Goal: Information Seeking & Learning: Find specific page/section

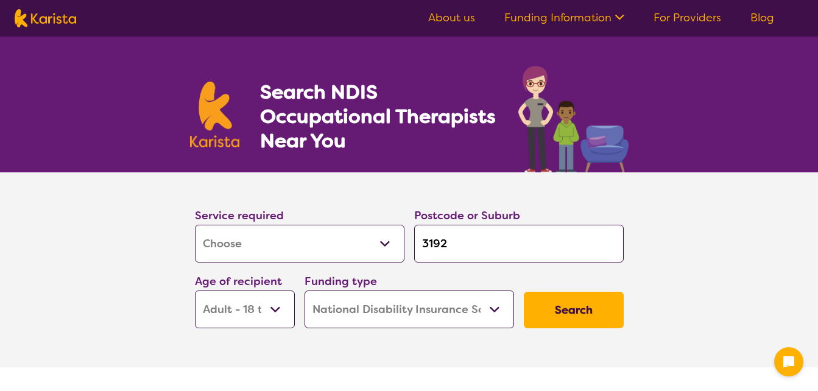
select select "[MEDICAL_DATA]"
select select "AD"
select select "NDIS"
select select "[MEDICAL_DATA]"
select select "AD"
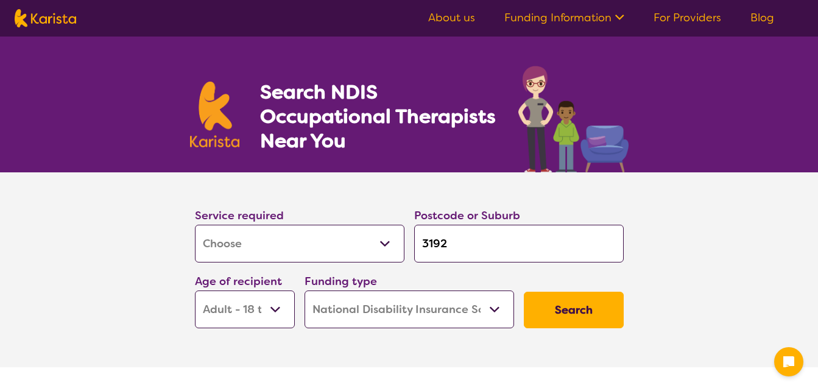
select select "NDIS"
click at [454, 249] on input "3192" at bounding box center [519, 244] width 210 height 38
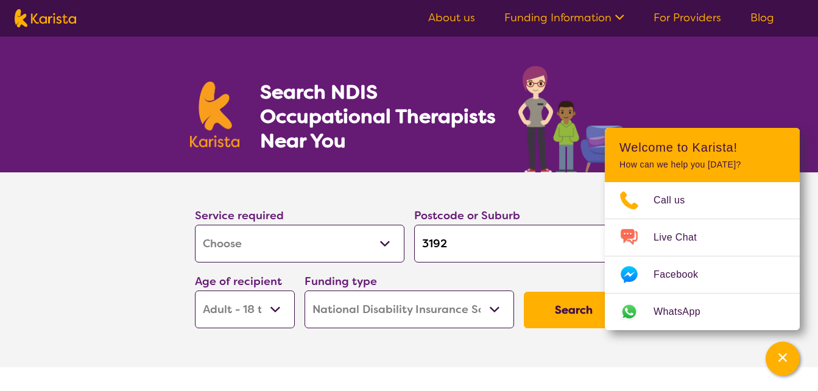
drag, startPoint x: 451, startPoint y: 247, endPoint x: 827, endPoint y: 258, distance: 376.1
click at [292, 217] on div "Service required Allied Health Assistant Assessment ([MEDICAL_DATA] or [MEDICAL…" at bounding box center [409, 268] width 439 height 132
type input "3"
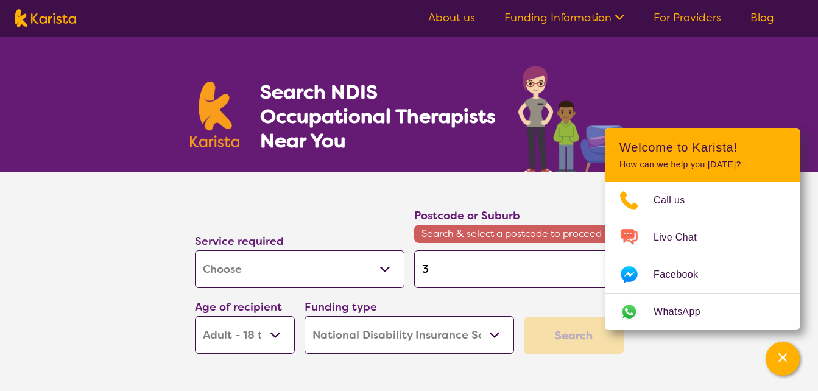
type input "37"
type input "376"
type input "3764"
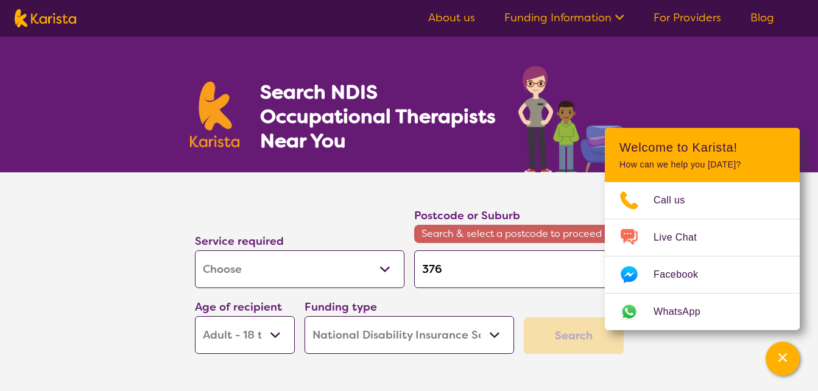
type input "3764"
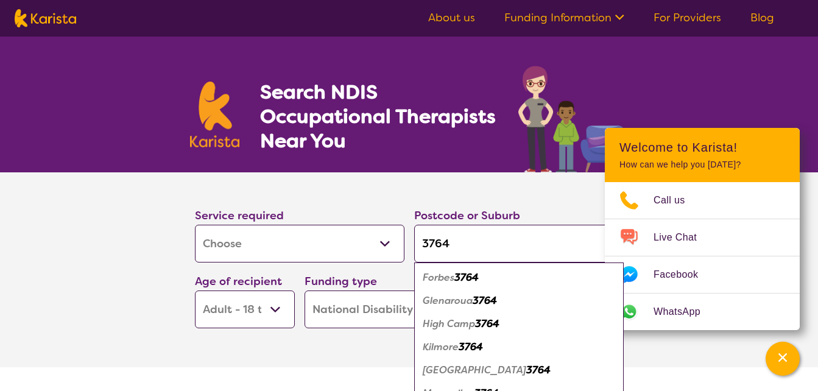
type input "3764"
click at [474, 342] on em "3764" at bounding box center [471, 347] width 24 height 13
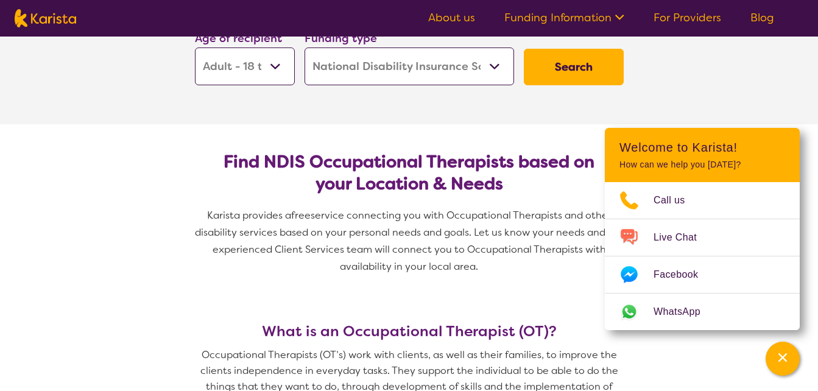
scroll to position [244, 0]
click at [556, 59] on button "Search" at bounding box center [574, 66] width 100 height 37
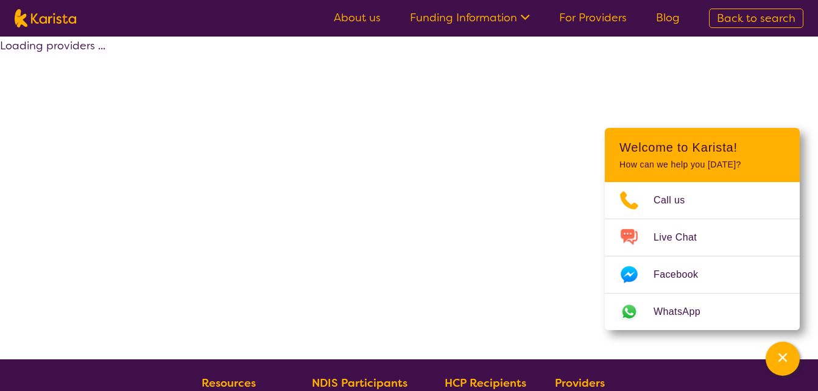
select select "by_score"
